Goal: Browse casually

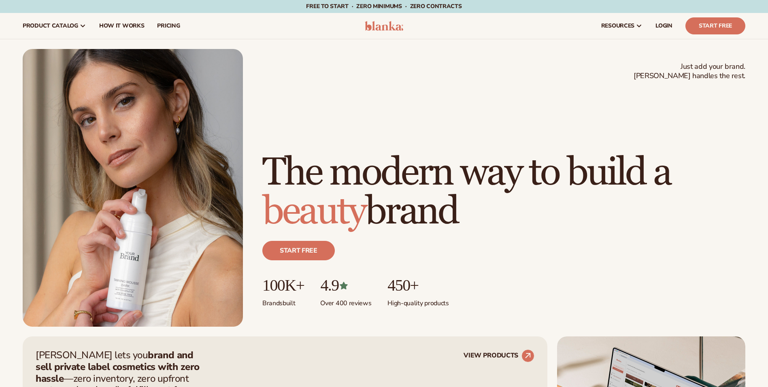
scroll to position [297, 0]
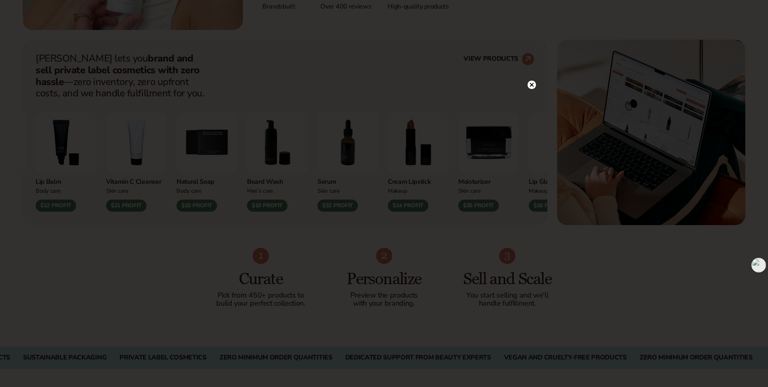
click at [532, 86] on icon at bounding box center [531, 85] width 4 height 4
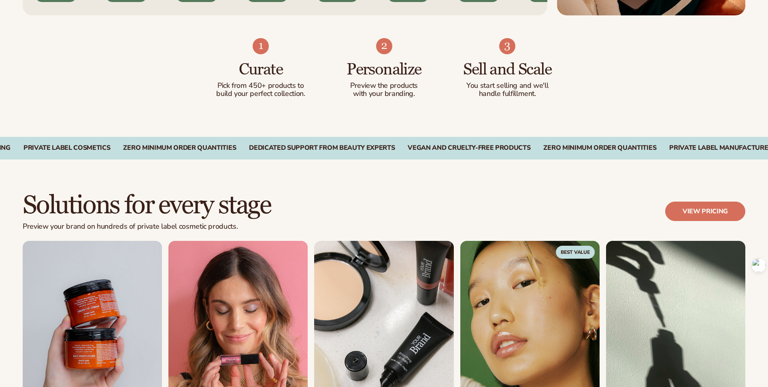
scroll to position [539, 0]
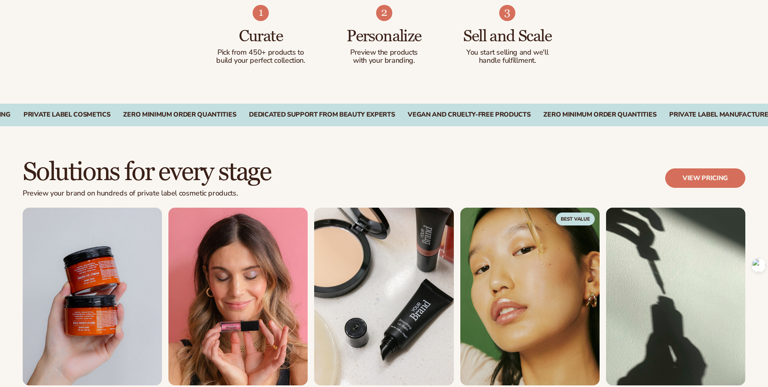
click at [600, 213] on div "Start free Explore your brand’s potential and order branded samples with zero c…" at bounding box center [384, 316] width 722 height 216
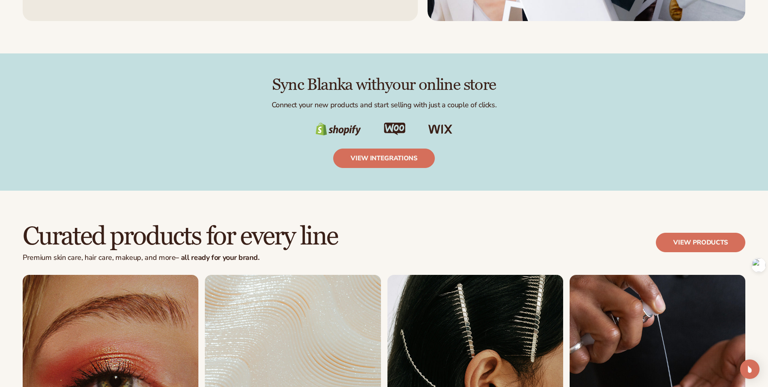
scroll to position [1429, 0]
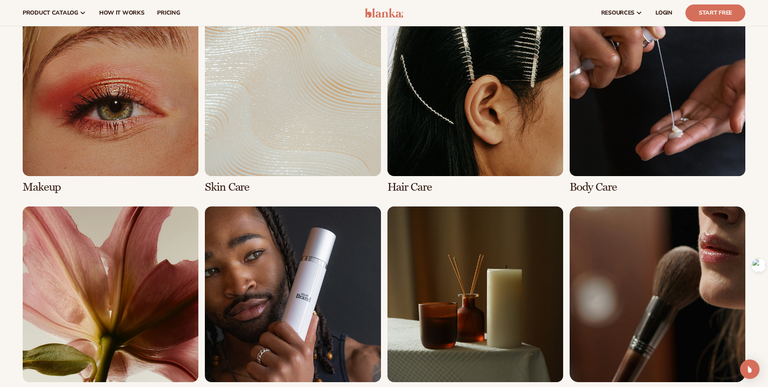
scroll to position [1632, 0]
click at [564, 208] on div "Makeup [MEDICAL_DATA] Hair Care Body Care" at bounding box center [384, 199] width 722 height 399
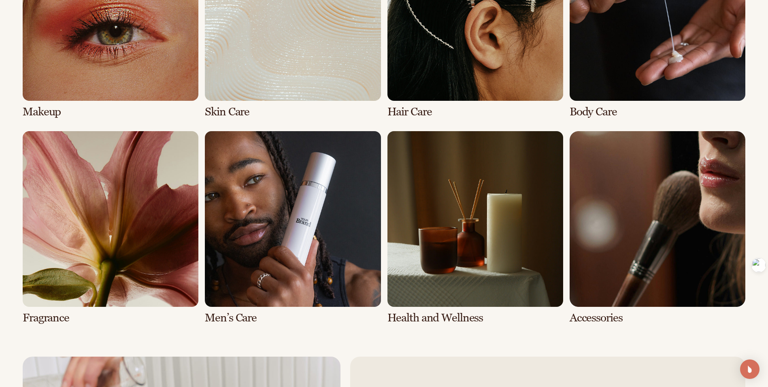
scroll to position [1713, 0]
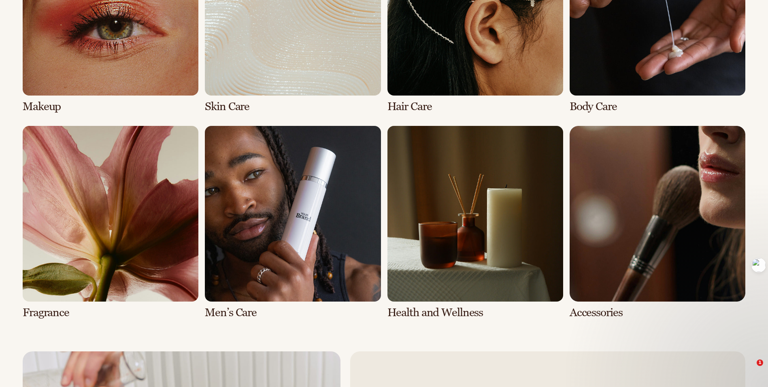
click at [564, 208] on div "Makeup [MEDICAL_DATA] Hair Care Body Care" at bounding box center [384, 118] width 722 height 399
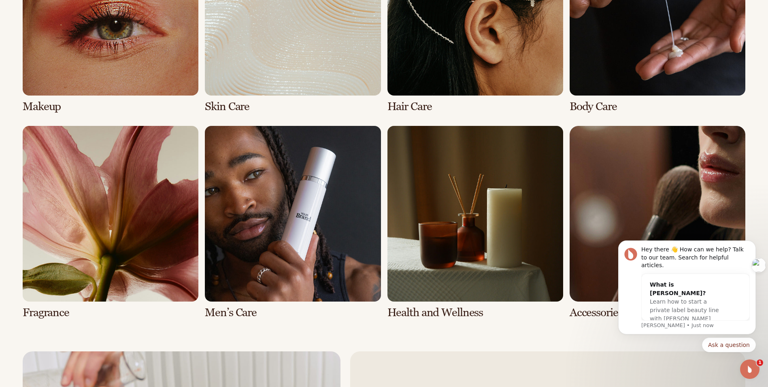
scroll to position [0, 0]
click at [532, 326] on div "Curated products for every line Premium [MEDICAL_DATA], hair care, makeup, and …" at bounding box center [384, 93] width 768 height 516
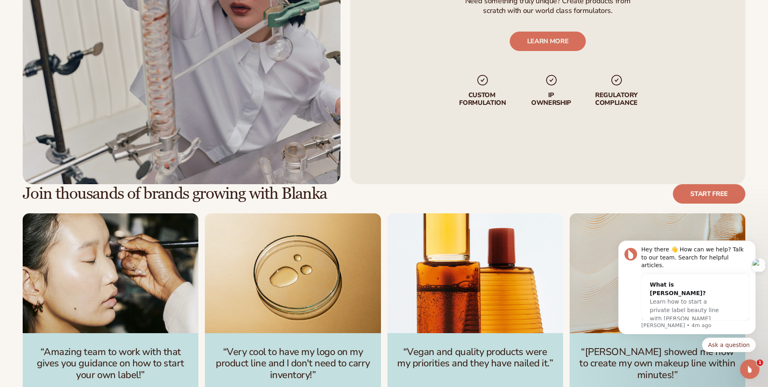
scroll to position [2212, 0]
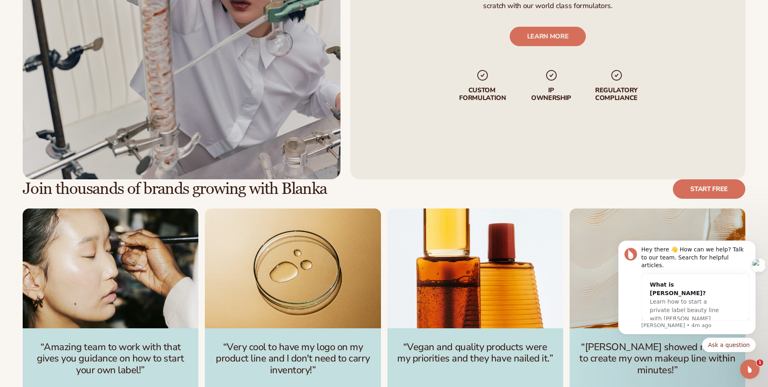
click at [382, 261] on div "“Amazing team to work with that gives you guidance on how to start your own lab…" at bounding box center [384, 307] width 722 height 199
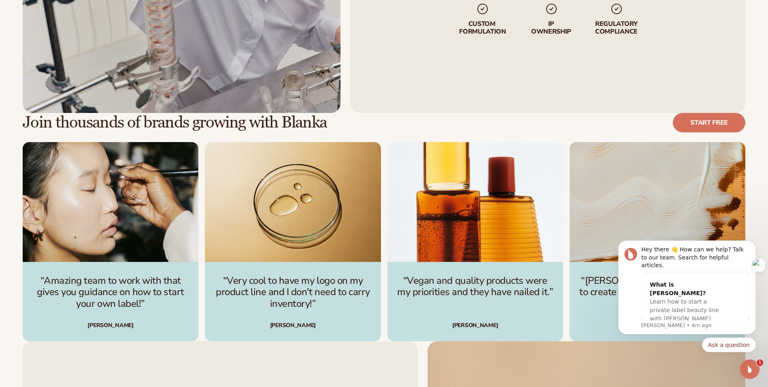
scroll to position [2306, 0]
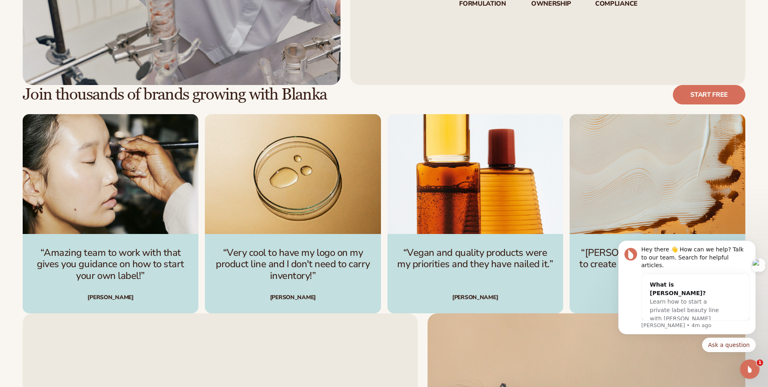
click at [382, 266] on div "“Amazing team to work with that gives you guidance on how to start your own lab…" at bounding box center [384, 213] width 722 height 199
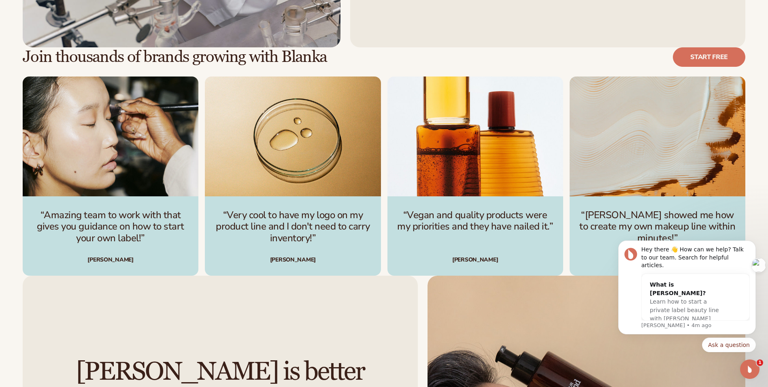
scroll to position [2360, 0]
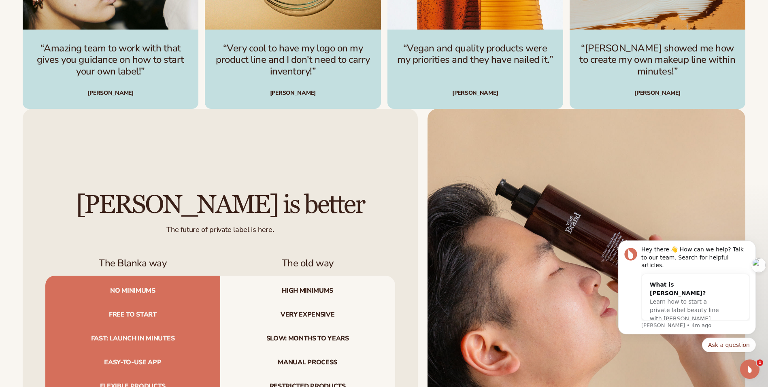
scroll to position [2522, 0]
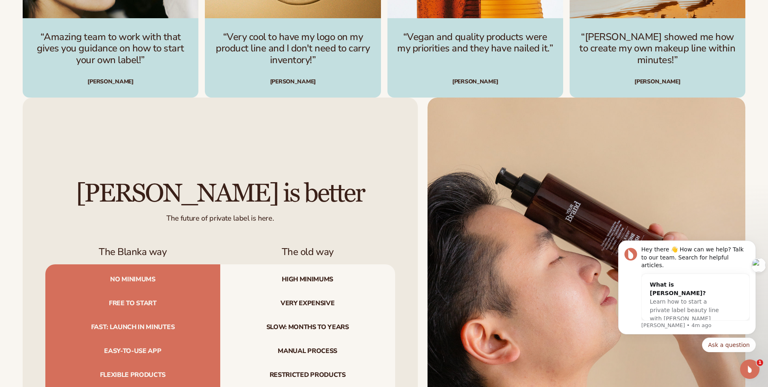
click at [420, 267] on div "[PERSON_NAME] is better The future of private label is here. The Blanka way The…" at bounding box center [384, 297] width 722 height 399
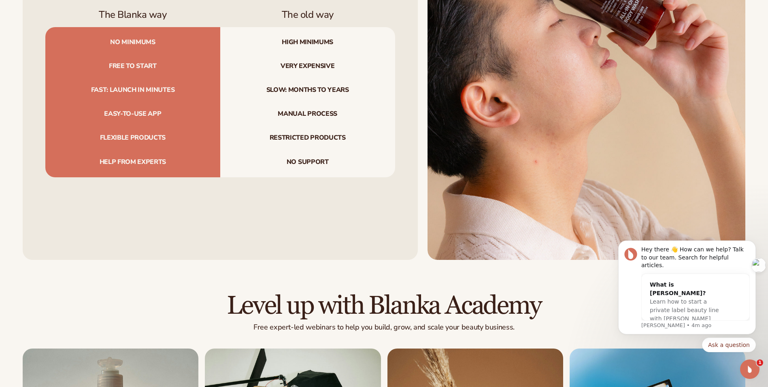
scroll to position [2765, 0]
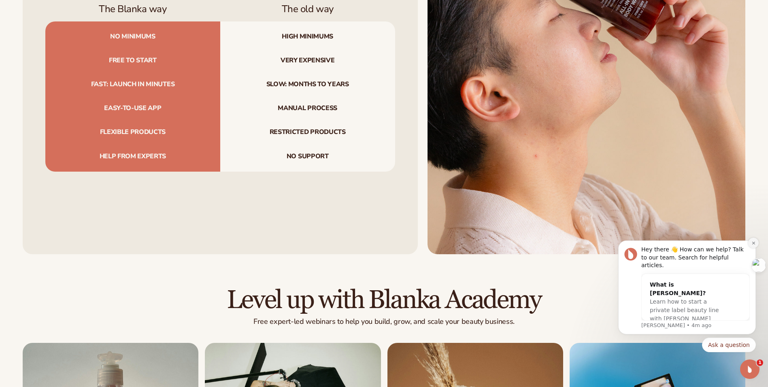
click at [754, 245] on icon "Dismiss notification" at bounding box center [753, 243] width 4 height 4
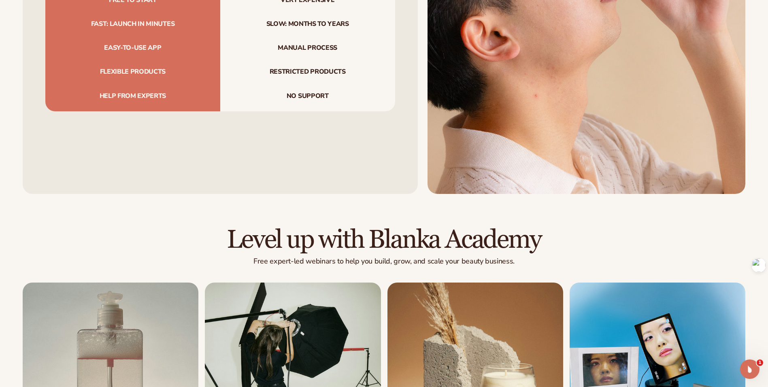
scroll to position [2832, 0]
